Goal: Task Accomplishment & Management: Manage account settings

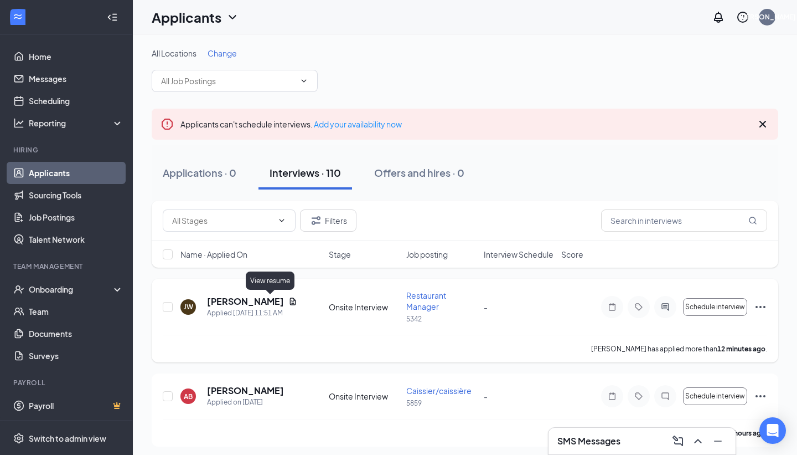
click at [290, 300] on icon "Document" at bounding box center [293, 300] width 6 height 7
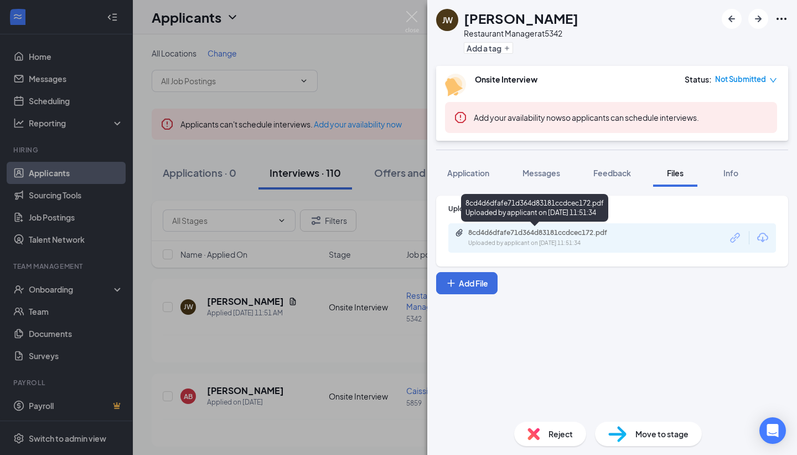
click at [601, 242] on div "Uploaded by applicant on [DATE] 11:51:34" at bounding box center [551, 243] width 166 height 9
click at [415, 19] on img at bounding box center [412, 22] width 14 height 22
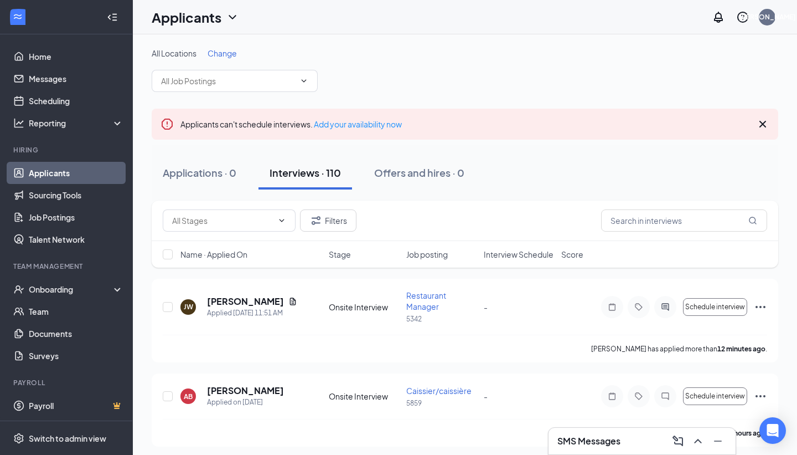
click at [364, 58] on div "All Locations Change" at bounding box center [465, 53] width 627 height 11
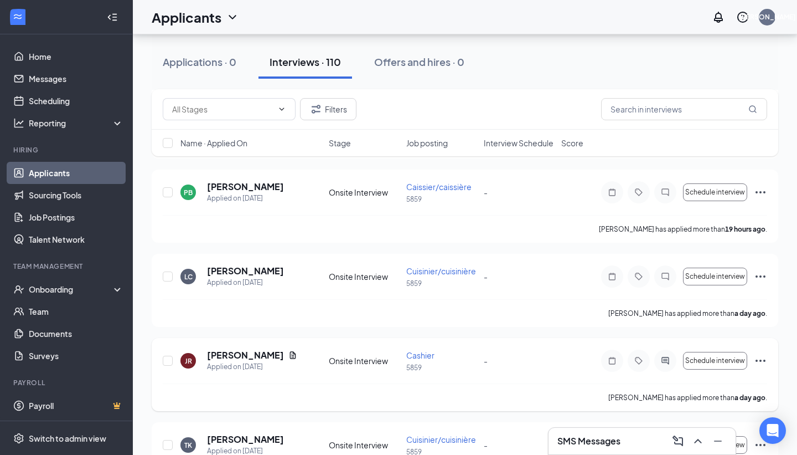
scroll to position [310, 0]
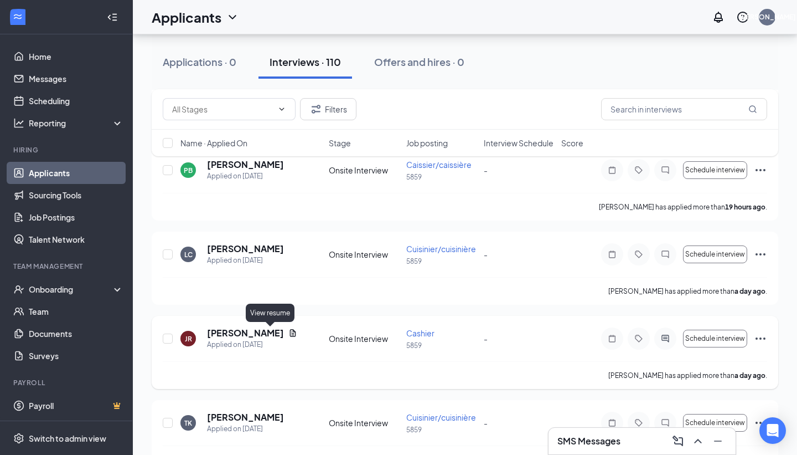
click at [290, 334] on icon "Document" at bounding box center [293, 332] width 6 height 7
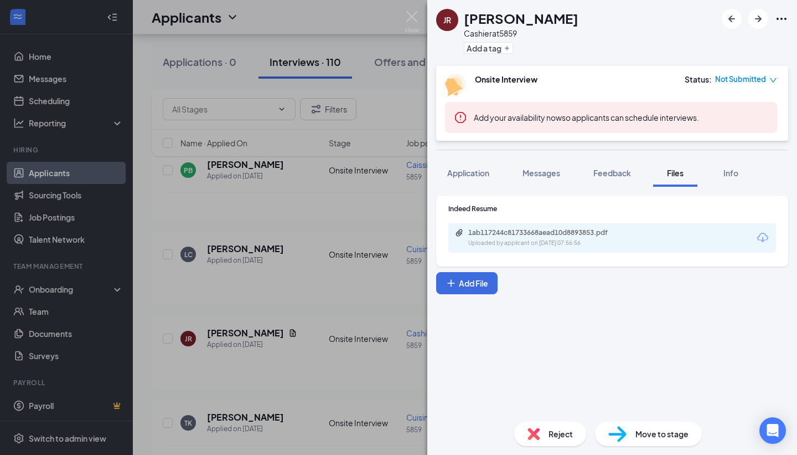
click at [628, 249] on div "1ab117244c81733668aead10d8893853.pdf Uploaded by applicant on [DATE] 07:56:56" at bounding box center [613, 237] width 328 height 29
click at [620, 240] on div "Uploaded by applicant on [DATE] 07:56:56" at bounding box center [551, 243] width 166 height 9
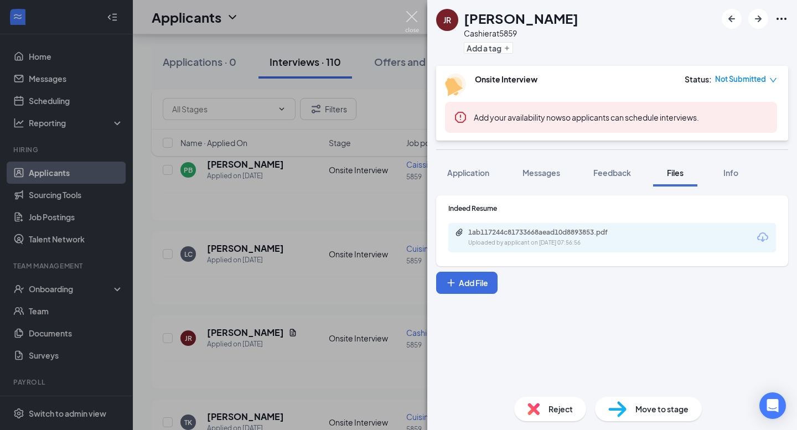
click at [411, 12] on img at bounding box center [412, 22] width 14 height 22
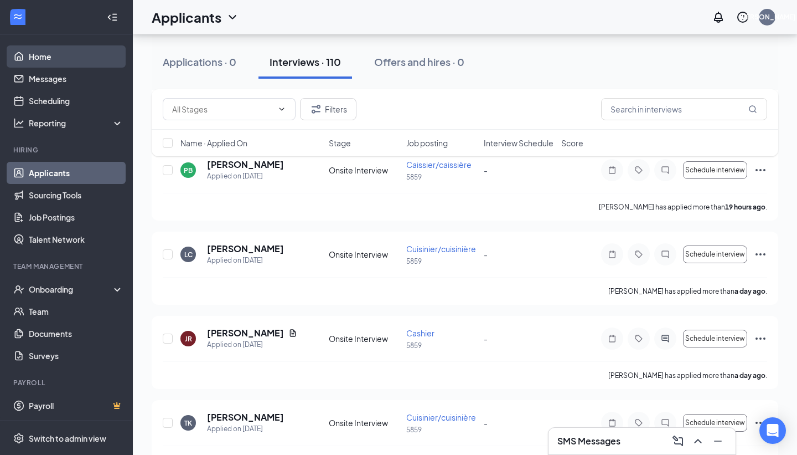
click at [57, 51] on link "Home" at bounding box center [76, 56] width 95 height 22
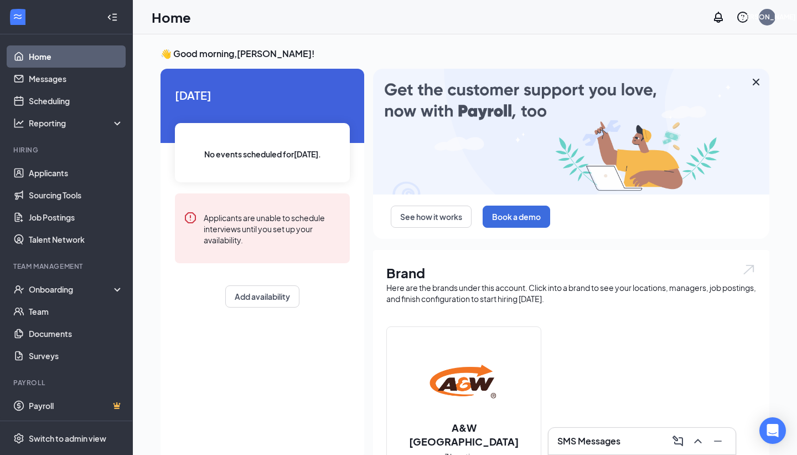
click at [681, 282] on div "Here are the brands under this account. Click into a brand to see your location…" at bounding box center [571, 293] width 370 height 22
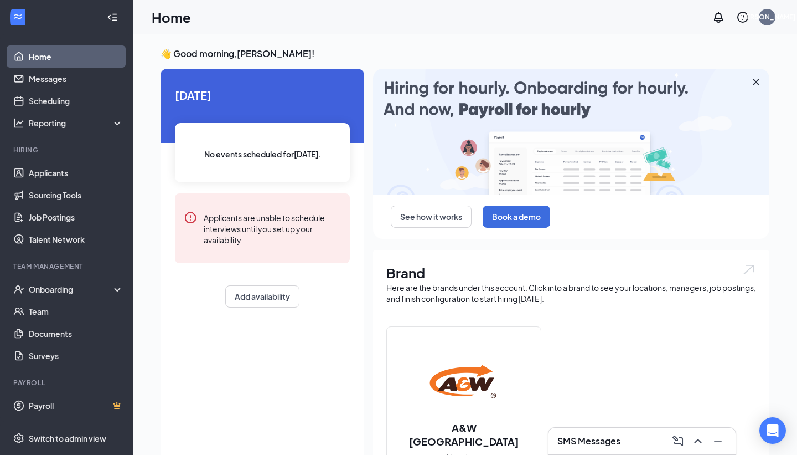
click at [56, 50] on link "Home" at bounding box center [76, 56] width 95 height 22
